Goal: Browse casually: Explore the website without a specific task or goal

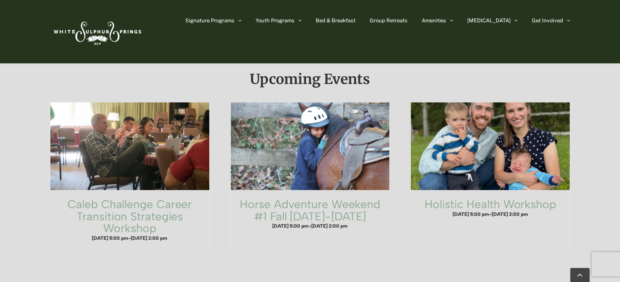
scroll to position [481, 0]
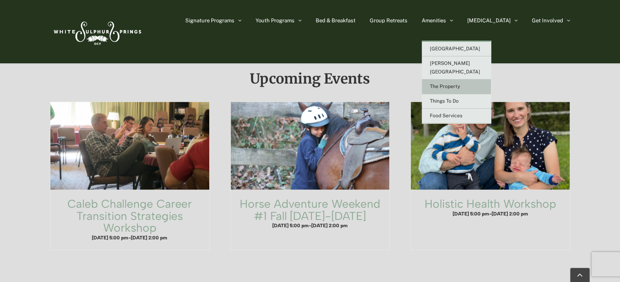
click at [460, 84] on span "The Property" at bounding box center [445, 87] width 30 height 6
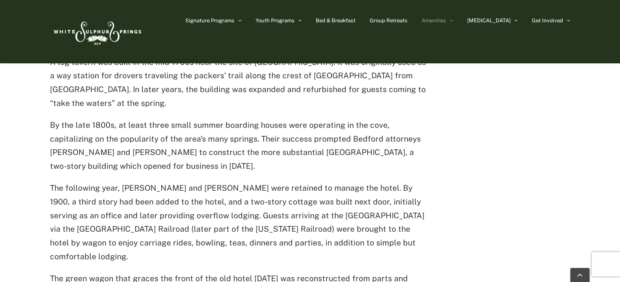
scroll to position [482, 0]
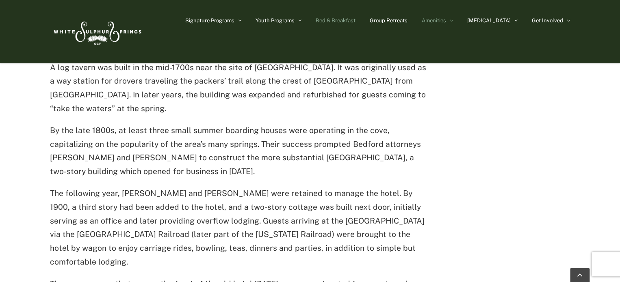
click at [355, 18] on span "Bed & Breakfast" at bounding box center [336, 20] width 40 height 5
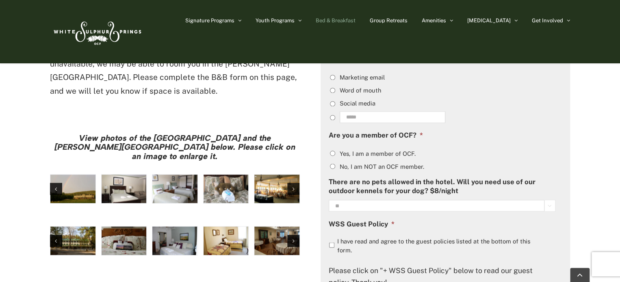
scroll to position [630, 0]
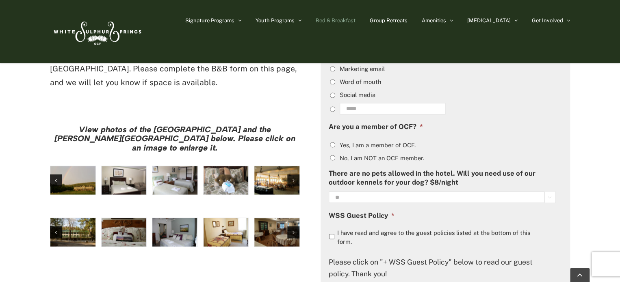
click at [81, 166] on img "large-heritage" at bounding box center [72, 180] width 45 height 28
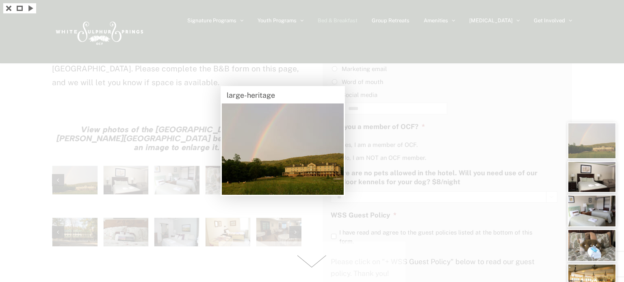
click at [227, 225] on div at bounding box center [312, 141] width 624 height 282
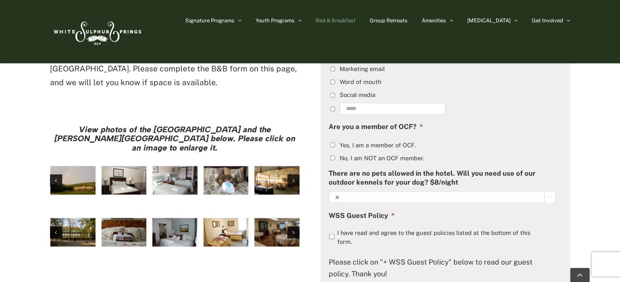
click at [133, 166] on img "hh-5" at bounding box center [124, 180] width 45 height 28
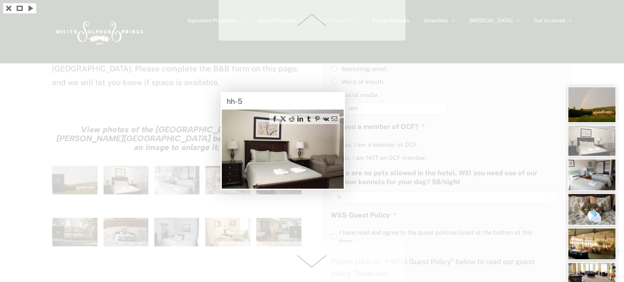
click at [182, 126] on div at bounding box center [312, 141] width 624 height 282
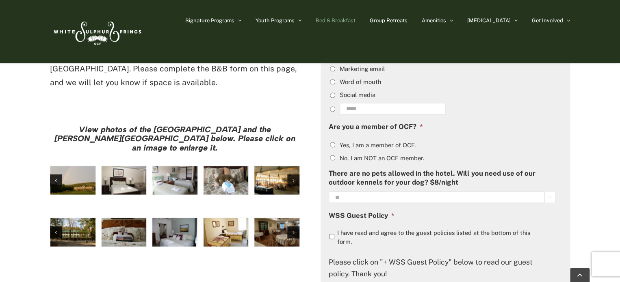
click at [182, 166] on img "hh-4" at bounding box center [174, 180] width 45 height 28
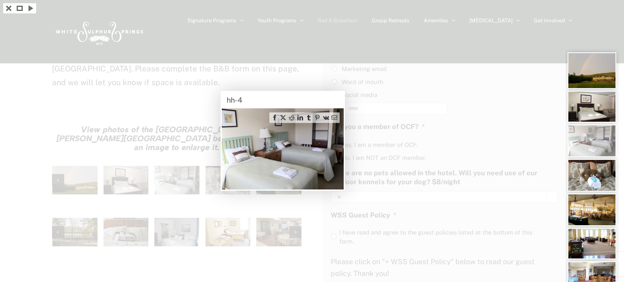
click at [182, 126] on div at bounding box center [312, 141] width 624 height 282
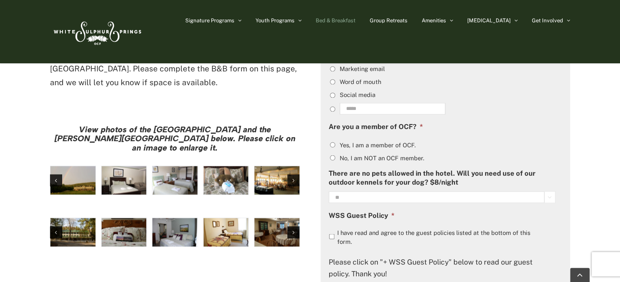
click at [230, 166] on img "hh-3" at bounding box center [226, 180] width 45 height 28
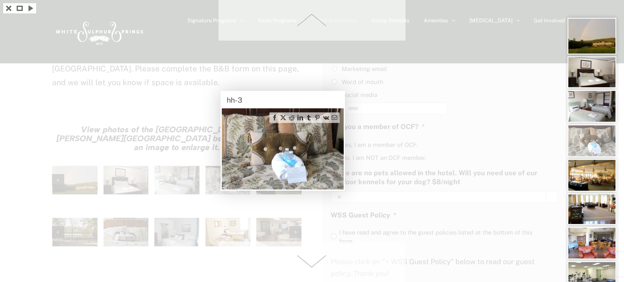
click at [230, 128] on img at bounding box center [283, 148] width 122 height 81
click at [242, 251] on span at bounding box center [312, 262] width 187 height 41
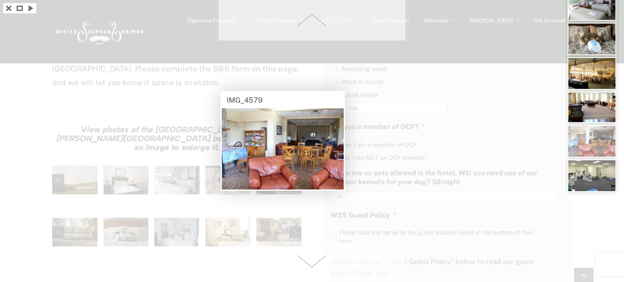
click at [183, 215] on div at bounding box center [312, 141] width 624 height 282
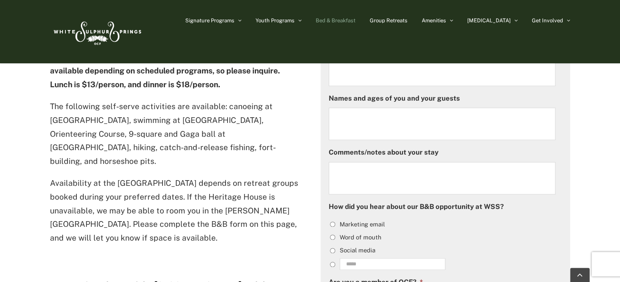
scroll to position [465, 0]
